Goal: Information Seeking & Learning: Learn about a topic

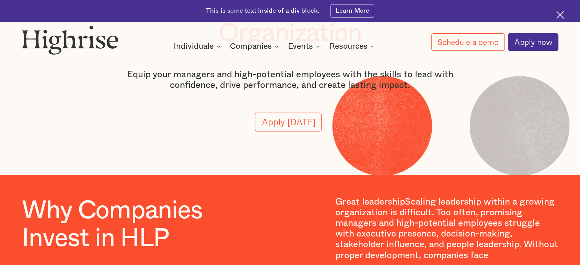
scroll to position [152, 0]
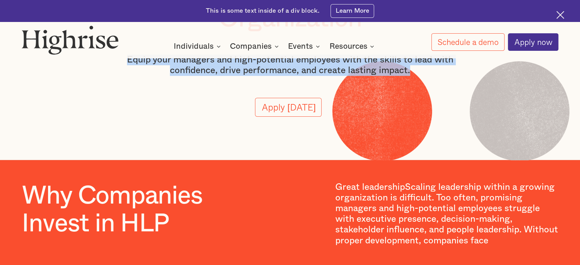
drag, startPoint x: 125, startPoint y: 62, endPoint x: 419, endPoint y: 79, distance: 294.1
click at [419, 79] on div "Build Stronger, More Effective Leaders Across Your Organization Equip your mana…" at bounding box center [290, 43] width 365 height 189
copy p "Equip your managers and high-potential employees with the skills to lead with c…"
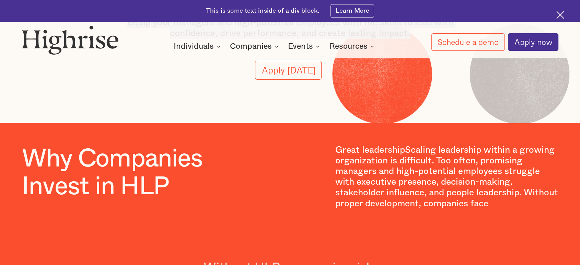
scroll to position [190, 0]
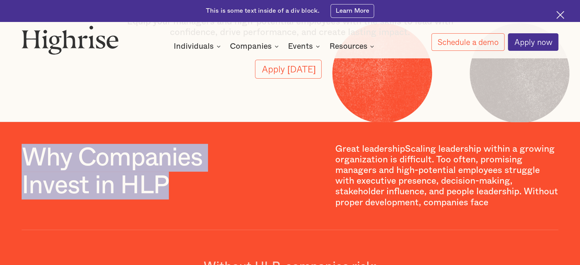
drag, startPoint x: 24, startPoint y: 157, endPoint x: 169, endPoint y: 195, distance: 150.0
click at [169, 195] on h1 "Why Companies Invest in HLP" at bounding box center [132, 172] width 220 height 56
copy h1 "Why Companies Invest in HLP"
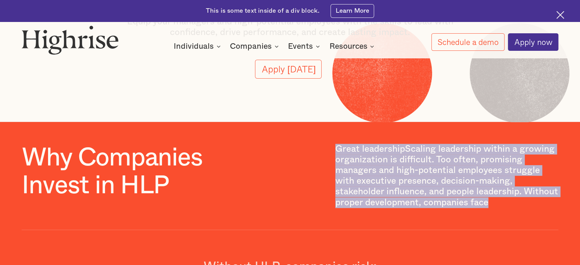
drag, startPoint x: 335, startPoint y: 152, endPoint x: 524, endPoint y: 208, distance: 197.8
click at [524, 208] on p "Great leadershipScaling leadership within a growing organization is difficult. …" at bounding box center [446, 176] width 223 height 64
copy p "Great leadershipScaling leadership within a growing organization is difficult. …"
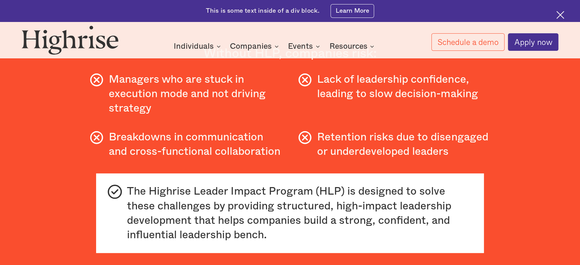
scroll to position [381, 0]
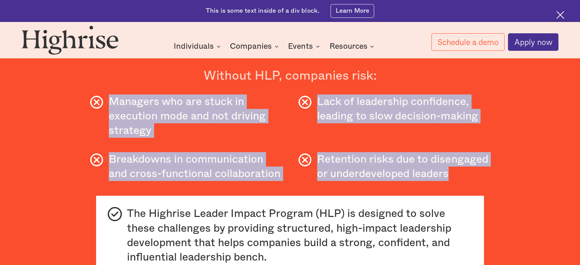
drag, startPoint x: 109, startPoint y: 104, endPoint x: 461, endPoint y: 189, distance: 362.2
click at [461, 189] on div "Why Companies Invest in HLP Great leadershipScaling leadership within a growing…" at bounding box center [290, 121] width 536 height 337
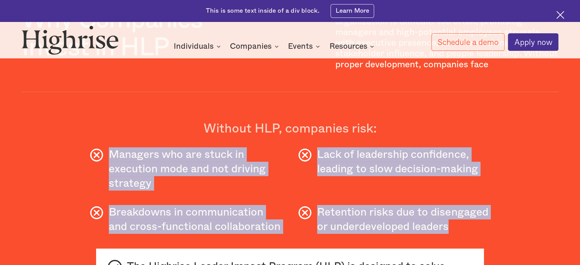
scroll to position [343, 0]
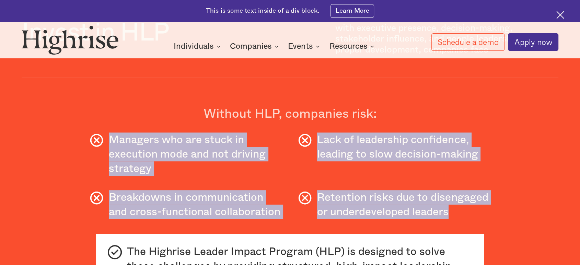
copy div "Managers who are stuck in execution mode and not driving strategy Lack of leade…"
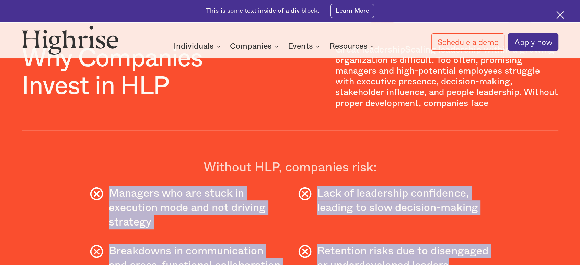
scroll to position [229, 0]
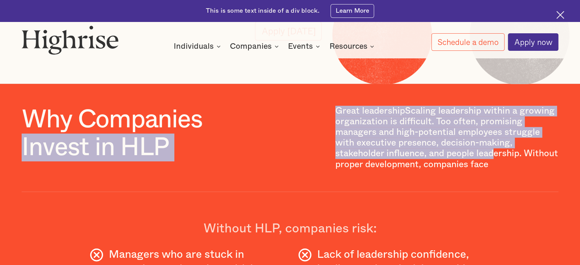
drag, startPoint x: 332, startPoint y: 113, endPoint x: 491, endPoint y: 161, distance: 166.2
click at [491, 161] on div "Why Companies Invest in HLP Great leadershipScaling leadership within a growing…" at bounding box center [290, 149] width 536 height 86
click at [487, 162] on p "Great leadershipScaling leadership within a growing organization is difficult. …" at bounding box center [446, 138] width 223 height 64
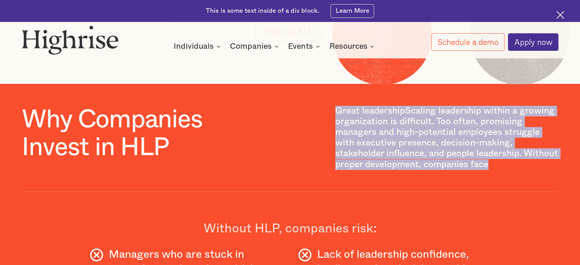
drag, startPoint x: 520, startPoint y: 170, endPoint x: 336, endPoint y: 113, distance: 193.2
click at [336, 113] on p "Great leadershipScaling leadership within a growing organization is difficult. …" at bounding box center [446, 138] width 223 height 64
copy p "Great leadershipScaling leadership within a growing organization is difficult. …"
